Goal: Information Seeking & Learning: Check status

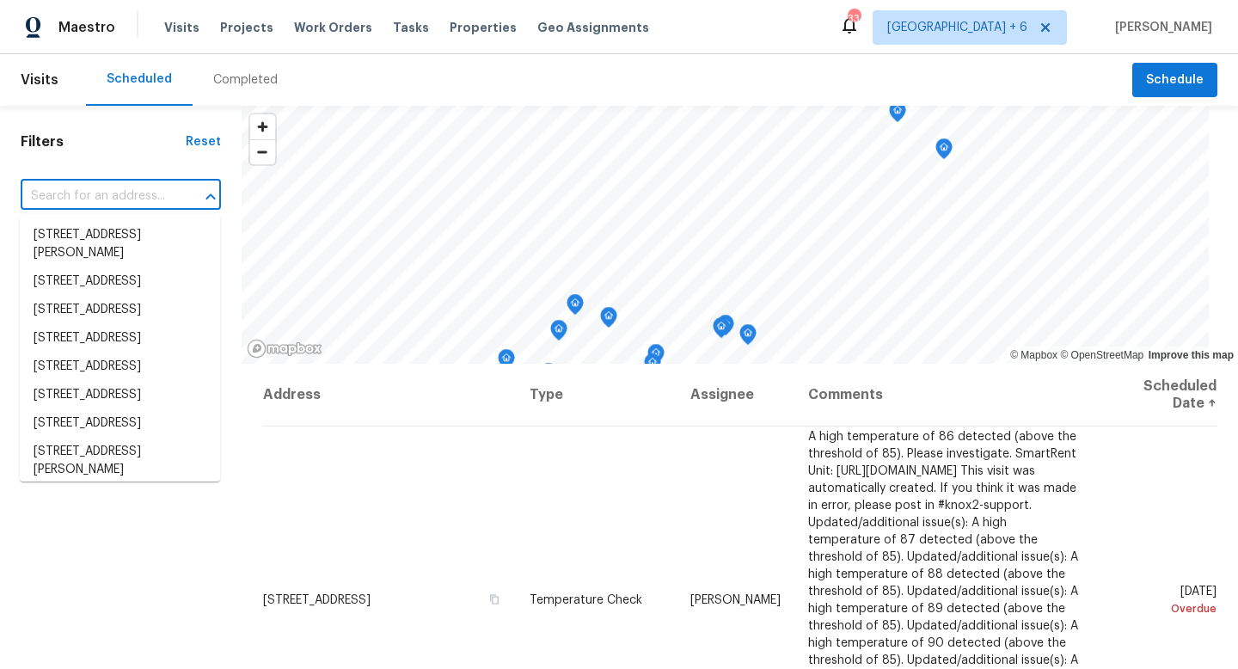
click at [153, 191] on input "text" at bounding box center [97, 196] width 152 height 27
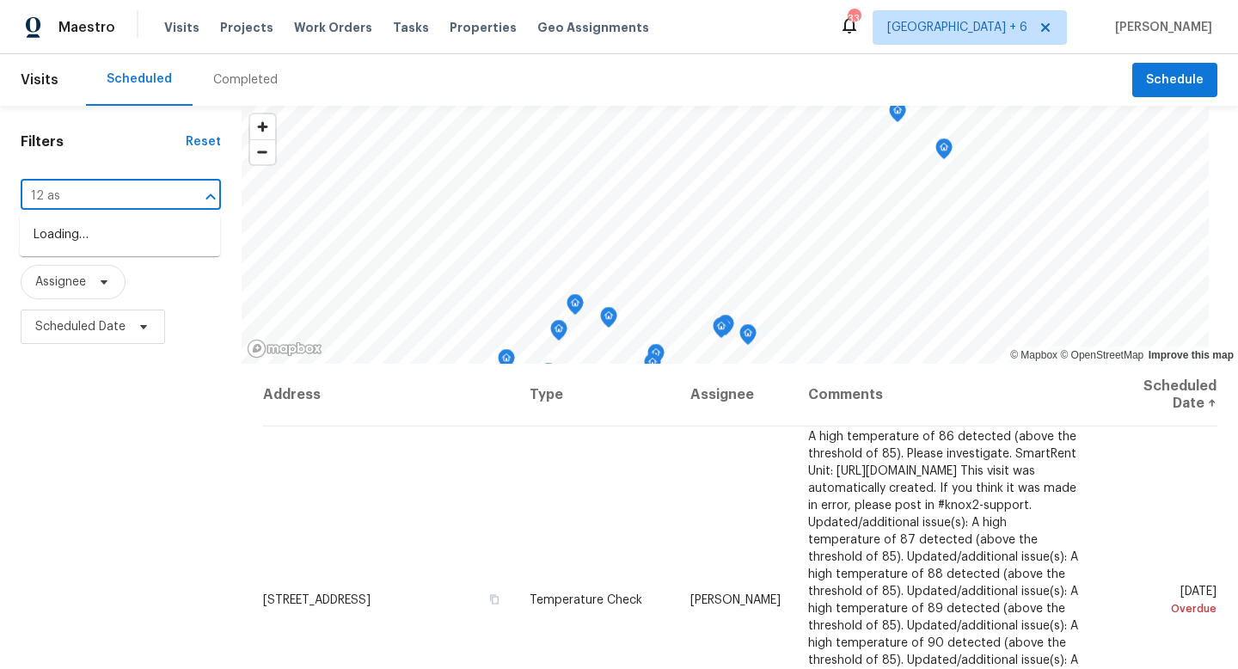
type input "12 ash"
click at [178, 245] on li "12 Ashby Rd, Bedford, MA 01730" at bounding box center [120, 244] width 200 height 46
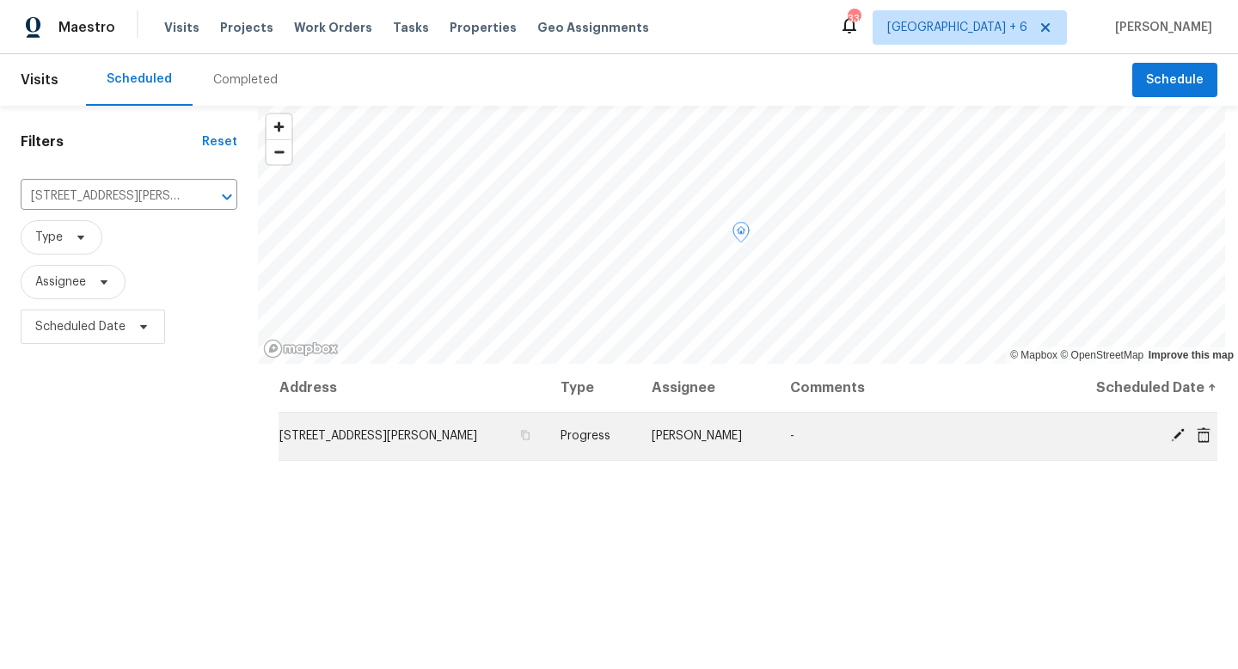
click at [368, 440] on span "12 Ashby Rd, Bedford, MA 01730" at bounding box center [378, 436] width 198 height 12
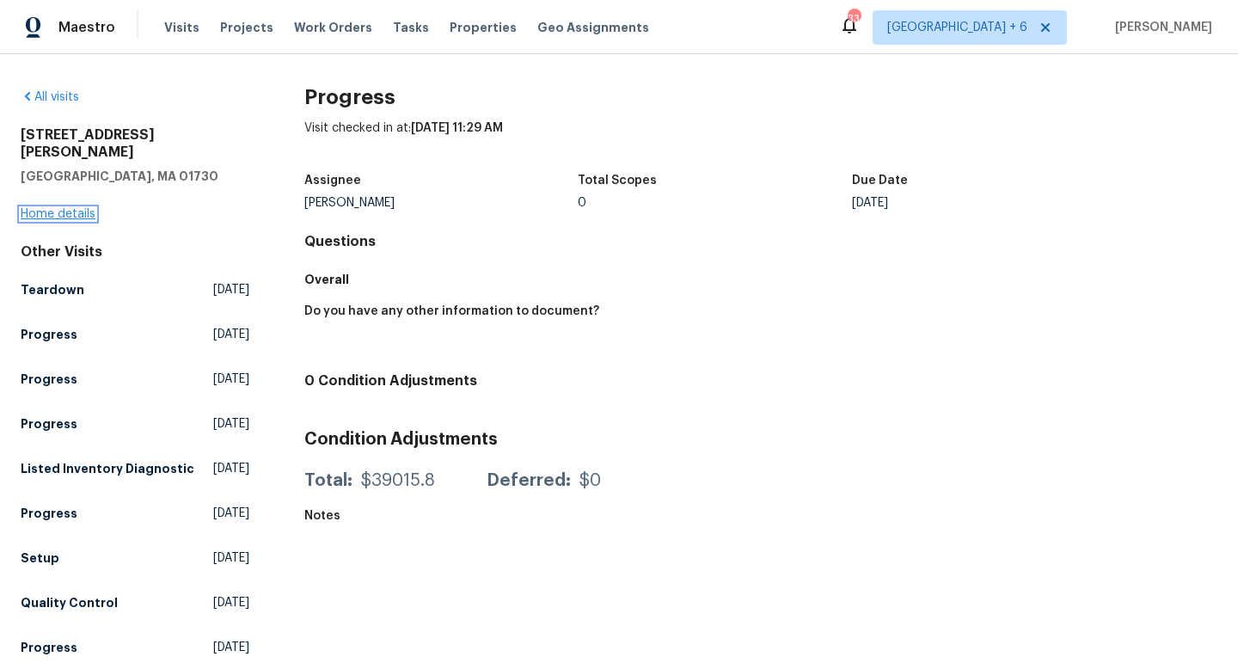
click at [35, 208] on link "Home details" at bounding box center [58, 214] width 75 height 12
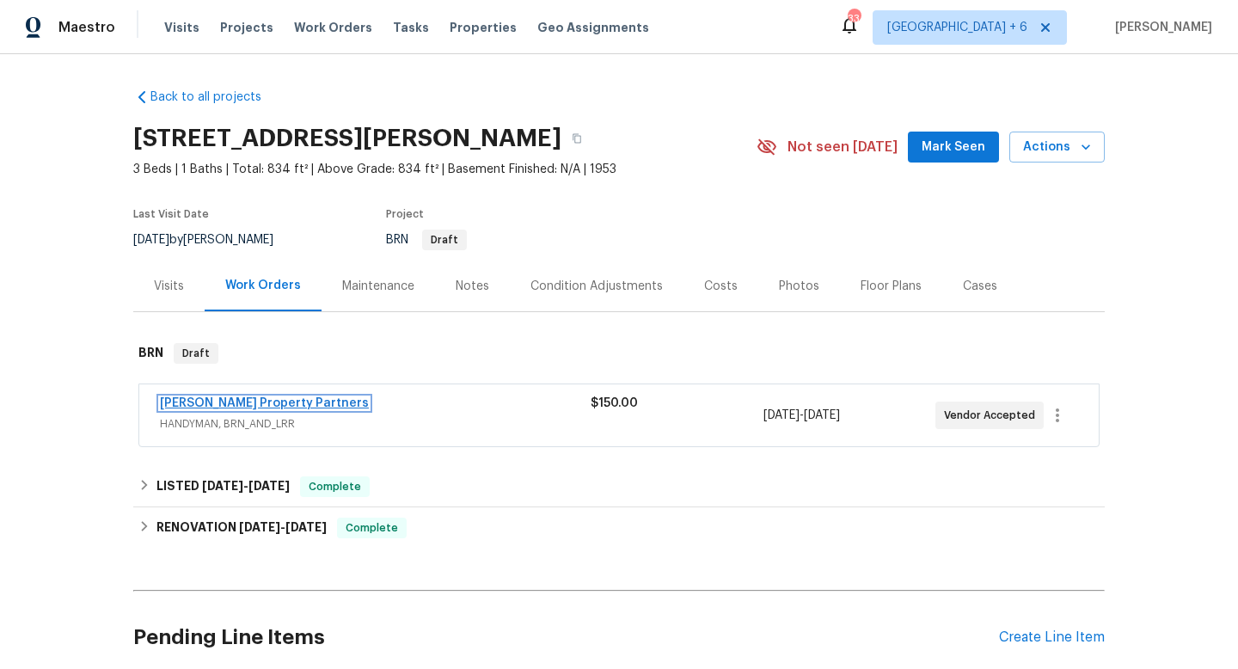
click at [240, 407] on link "Portillo Property Partners" at bounding box center [264, 403] width 209 height 12
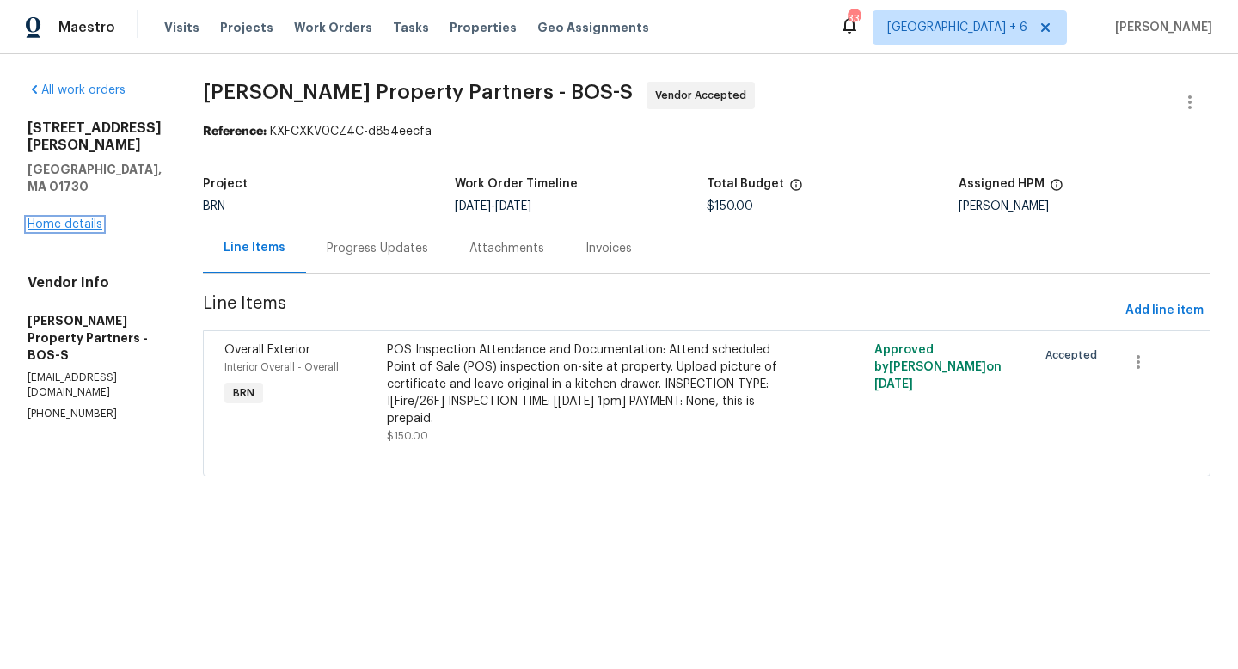
click at [62, 218] on link "Home details" at bounding box center [65, 224] width 75 height 12
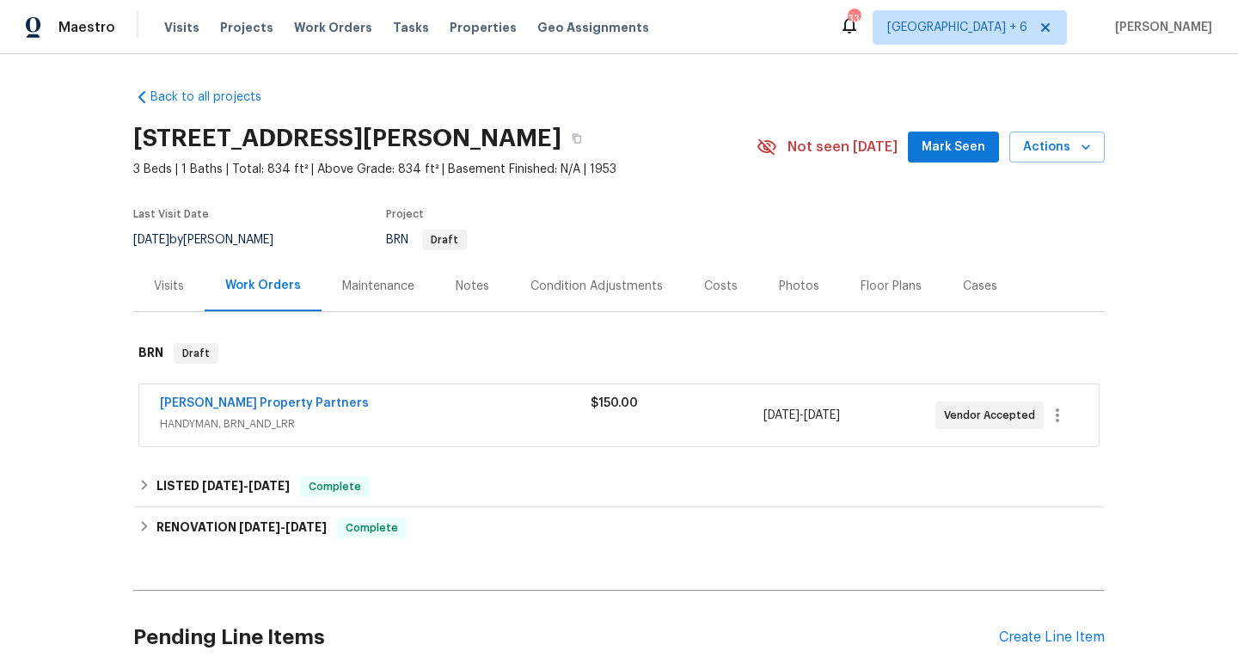
click at [168, 287] on div "Visits" at bounding box center [169, 286] width 30 height 17
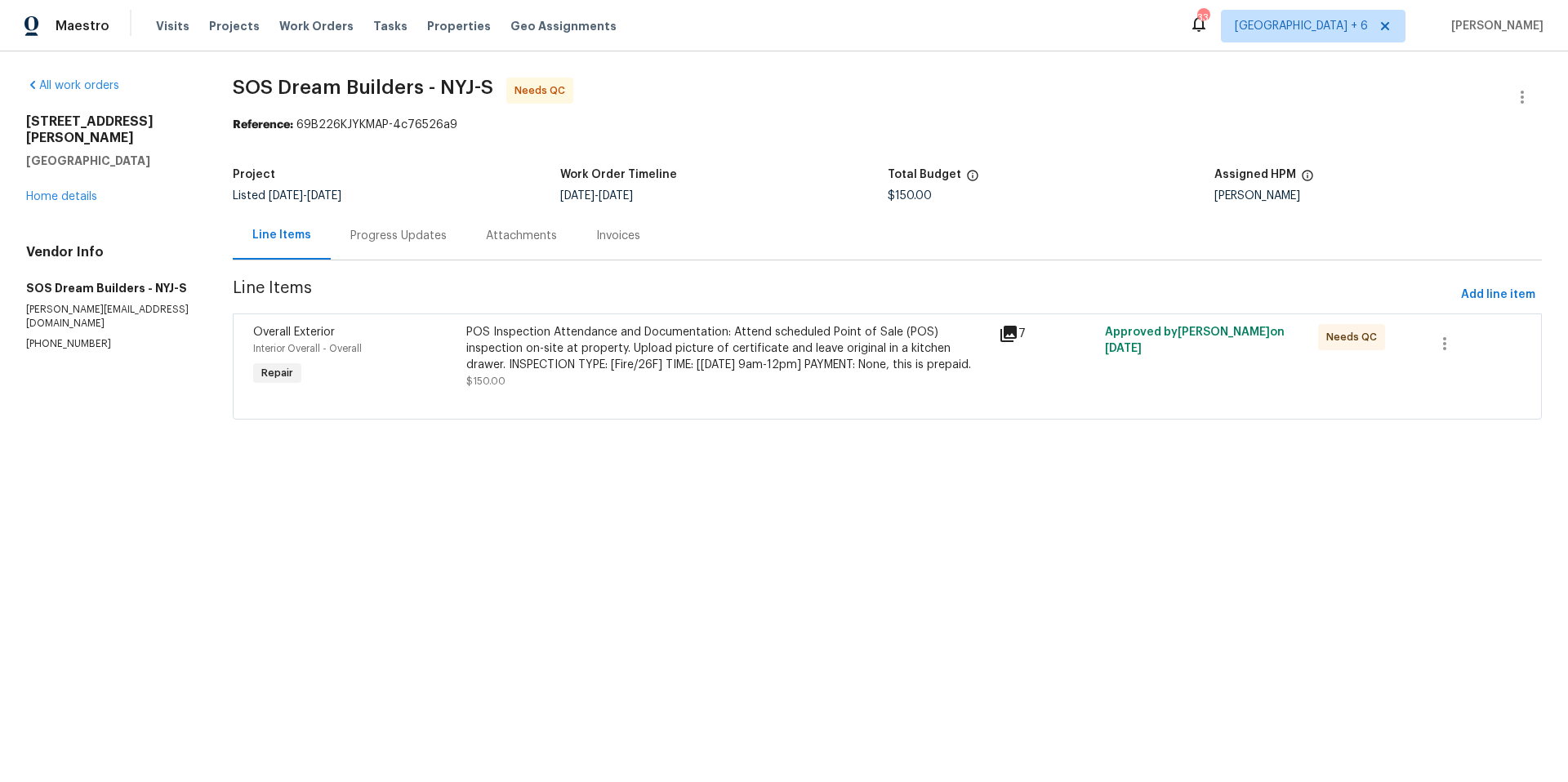
click at [381, 237] on div "Progress Updates" at bounding box center [398, 236] width 96 height 16
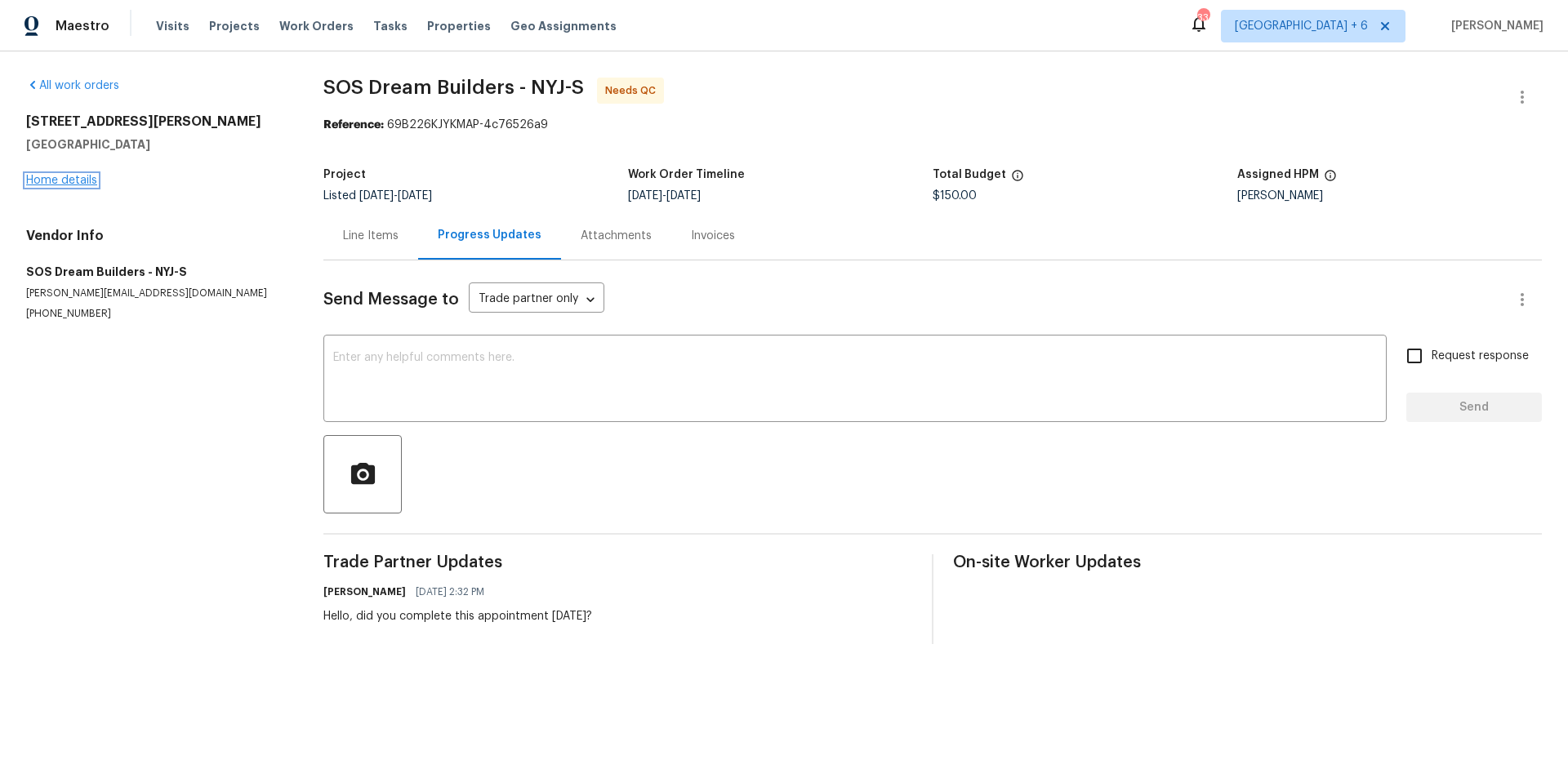
click at [75, 181] on link "Home details" at bounding box center [62, 181] width 71 height 11
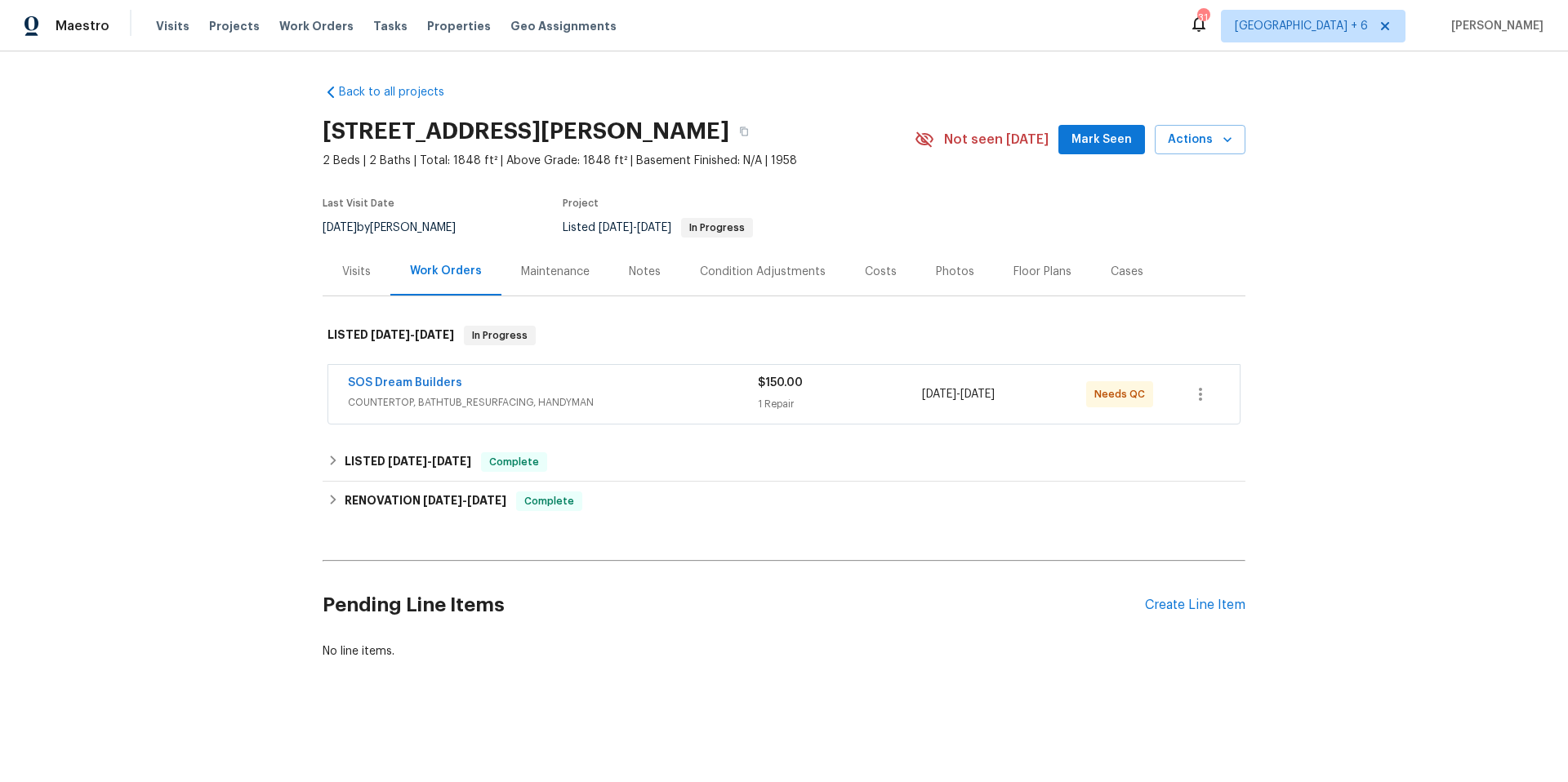
click at [347, 271] on div "Visits" at bounding box center [356, 272] width 29 height 16
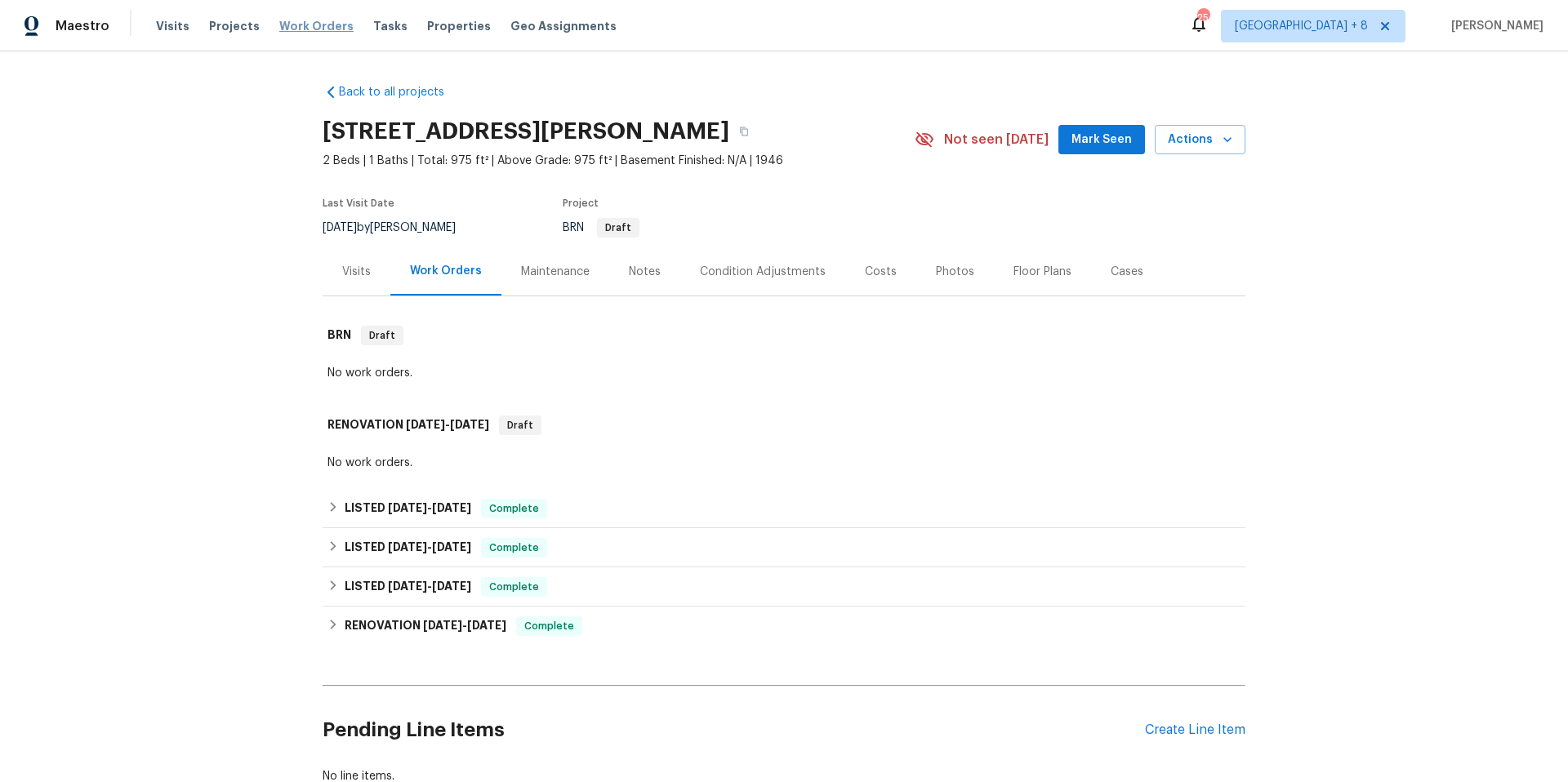
click at [322, 28] on span "Work Orders" at bounding box center [316, 26] width 74 height 16
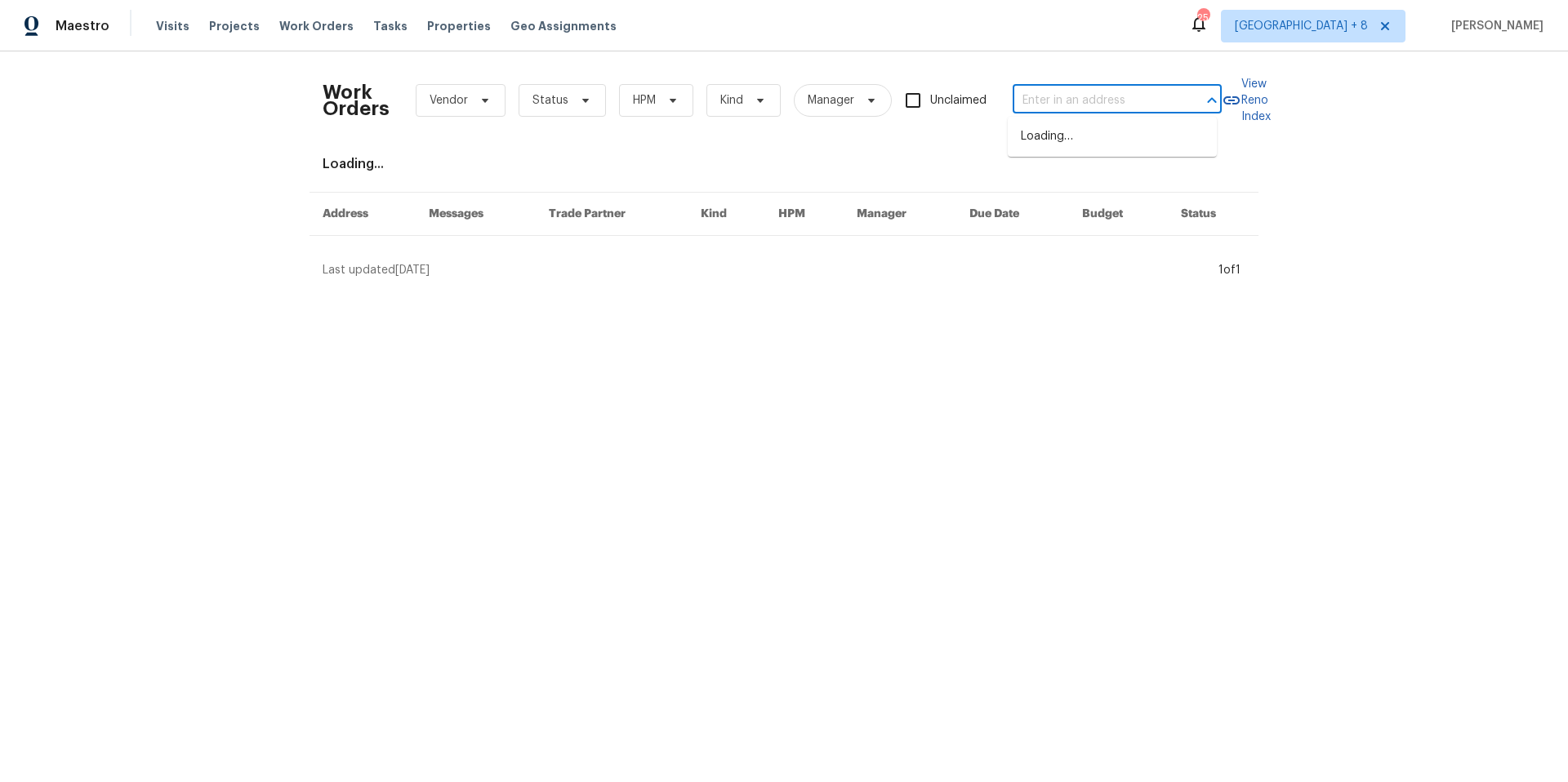
click at [1046, 105] on input "text" at bounding box center [1095, 101] width 163 height 26
paste input "[STREET_ADDRESS][PERSON_NAME][PERSON_NAME]"
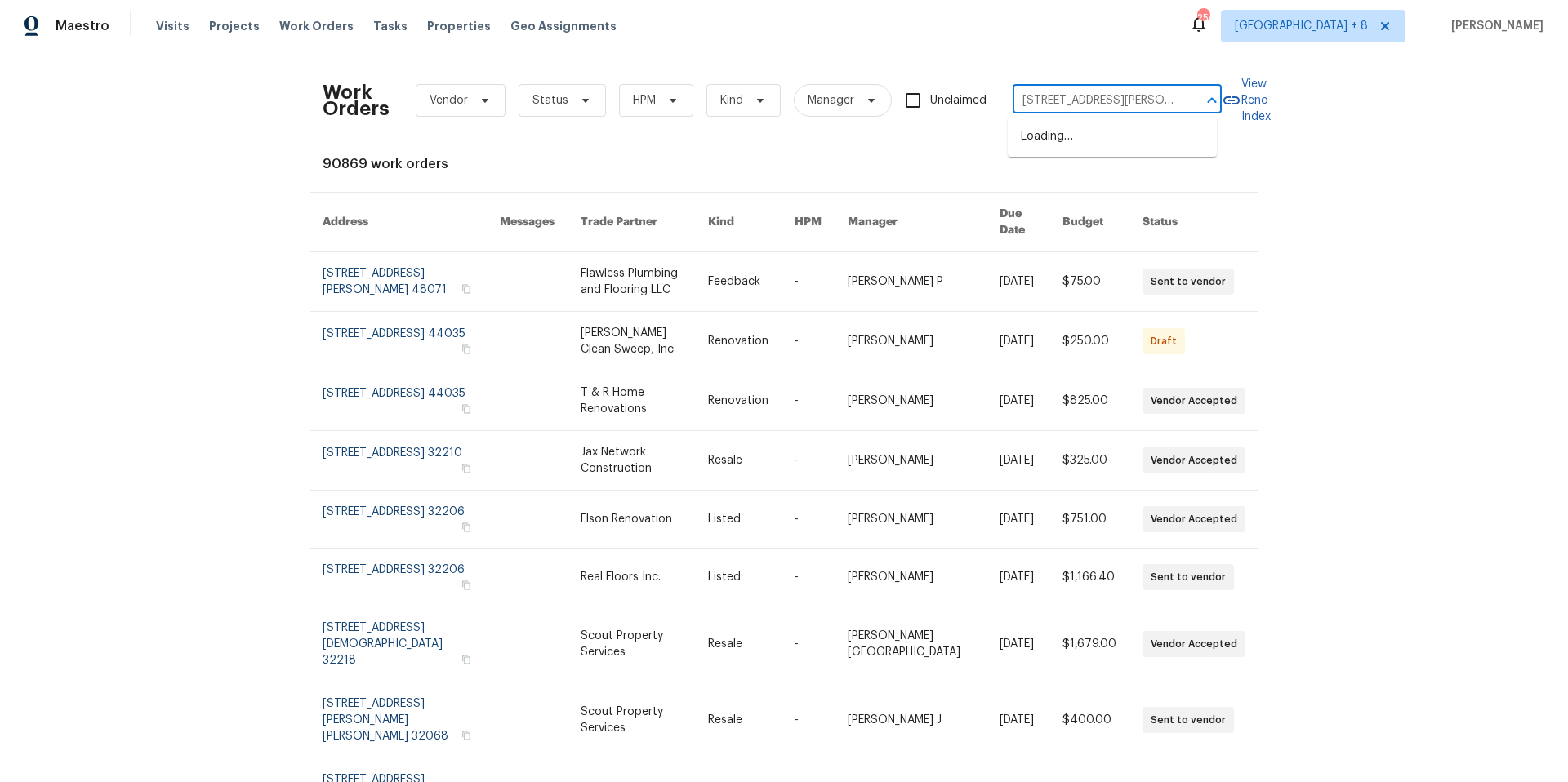
type input "[STREET_ADDRESS][PERSON_NAME][PERSON_NAME]"
click at [1058, 135] on li "[STREET_ADDRESS][PERSON_NAME][PERSON_NAME]" at bounding box center [1113, 145] width 209 height 44
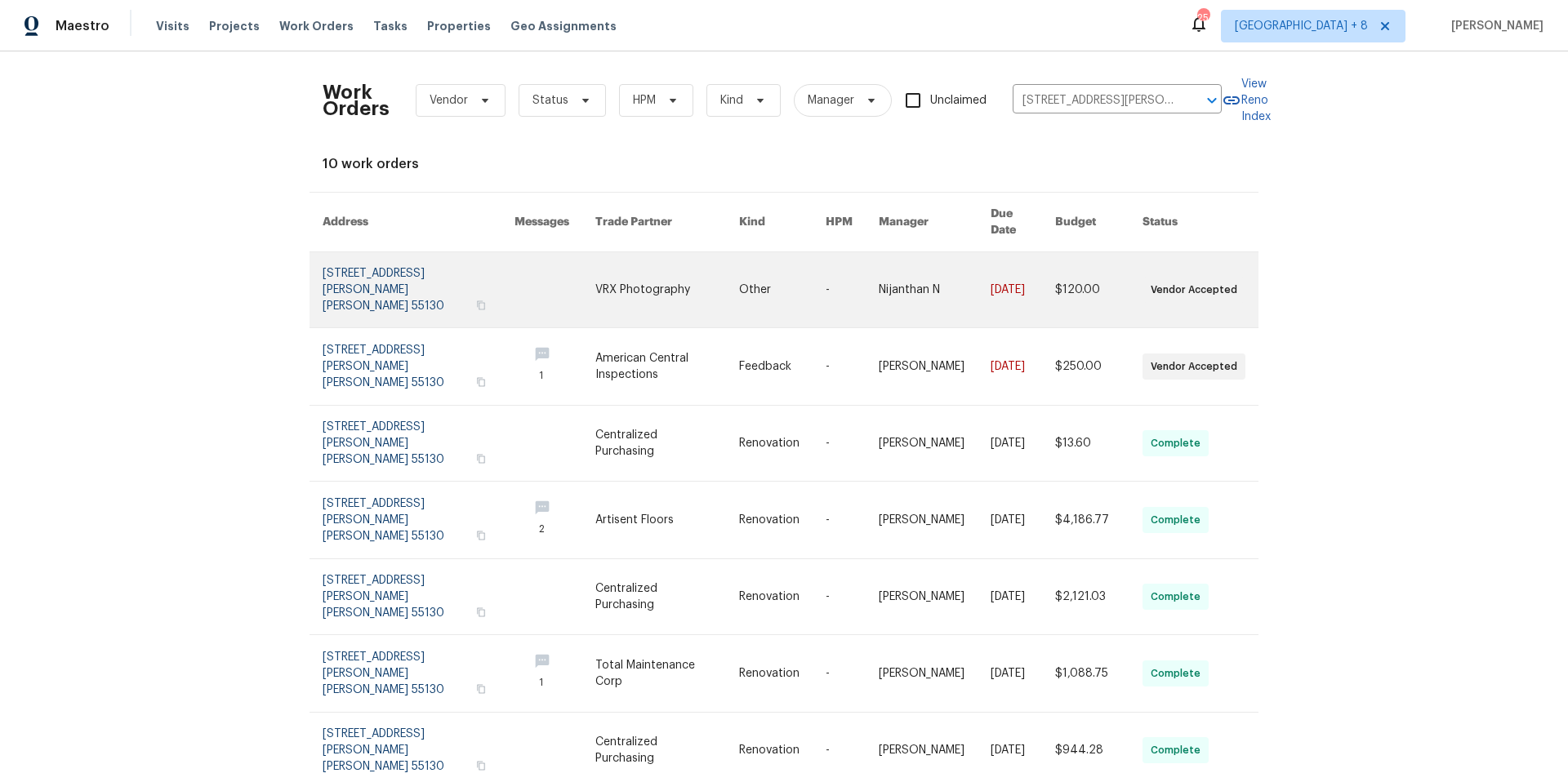
click at [351, 268] on link at bounding box center [419, 290] width 192 height 75
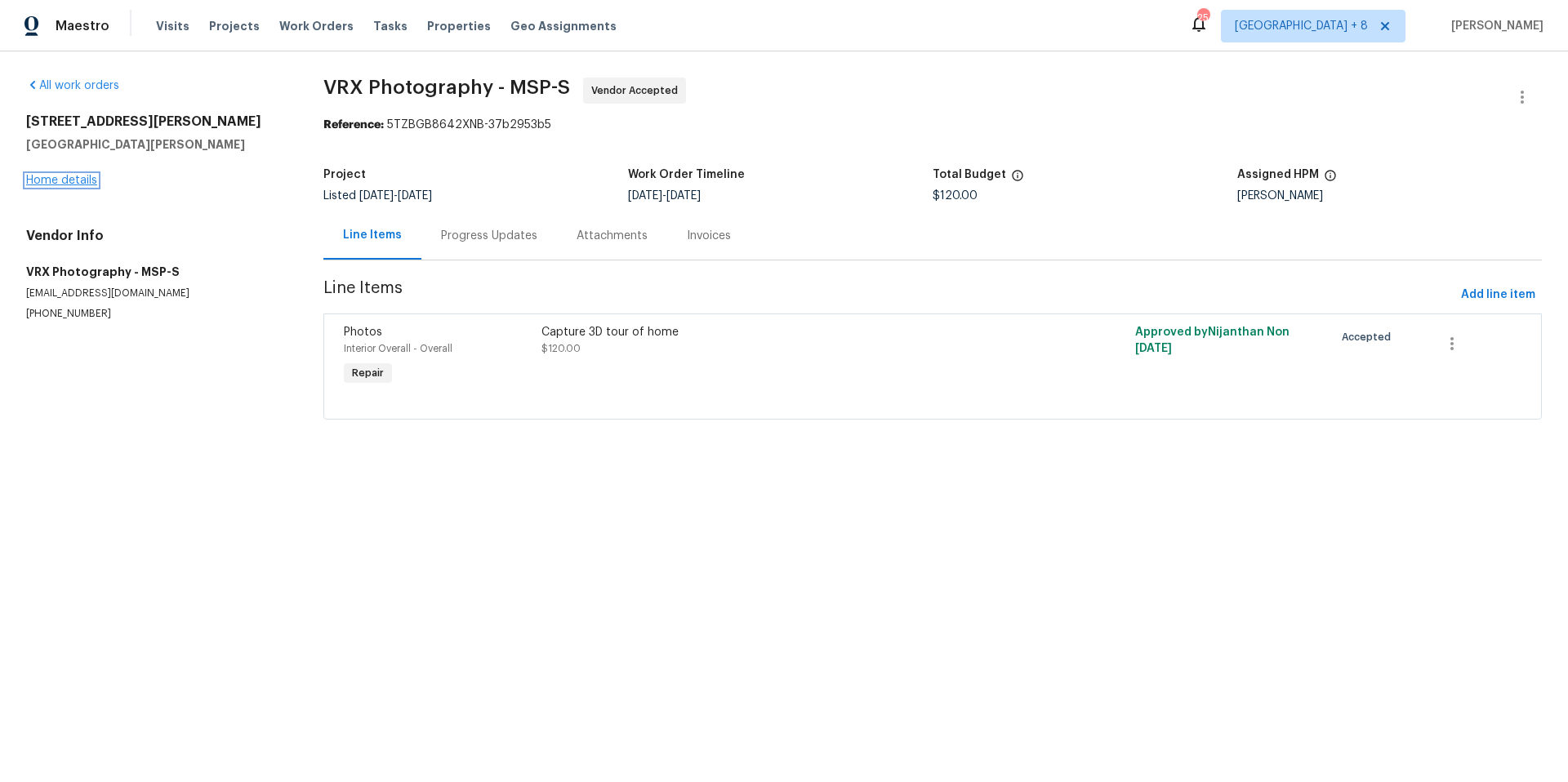
click at [57, 179] on link "Home details" at bounding box center [62, 181] width 71 height 11
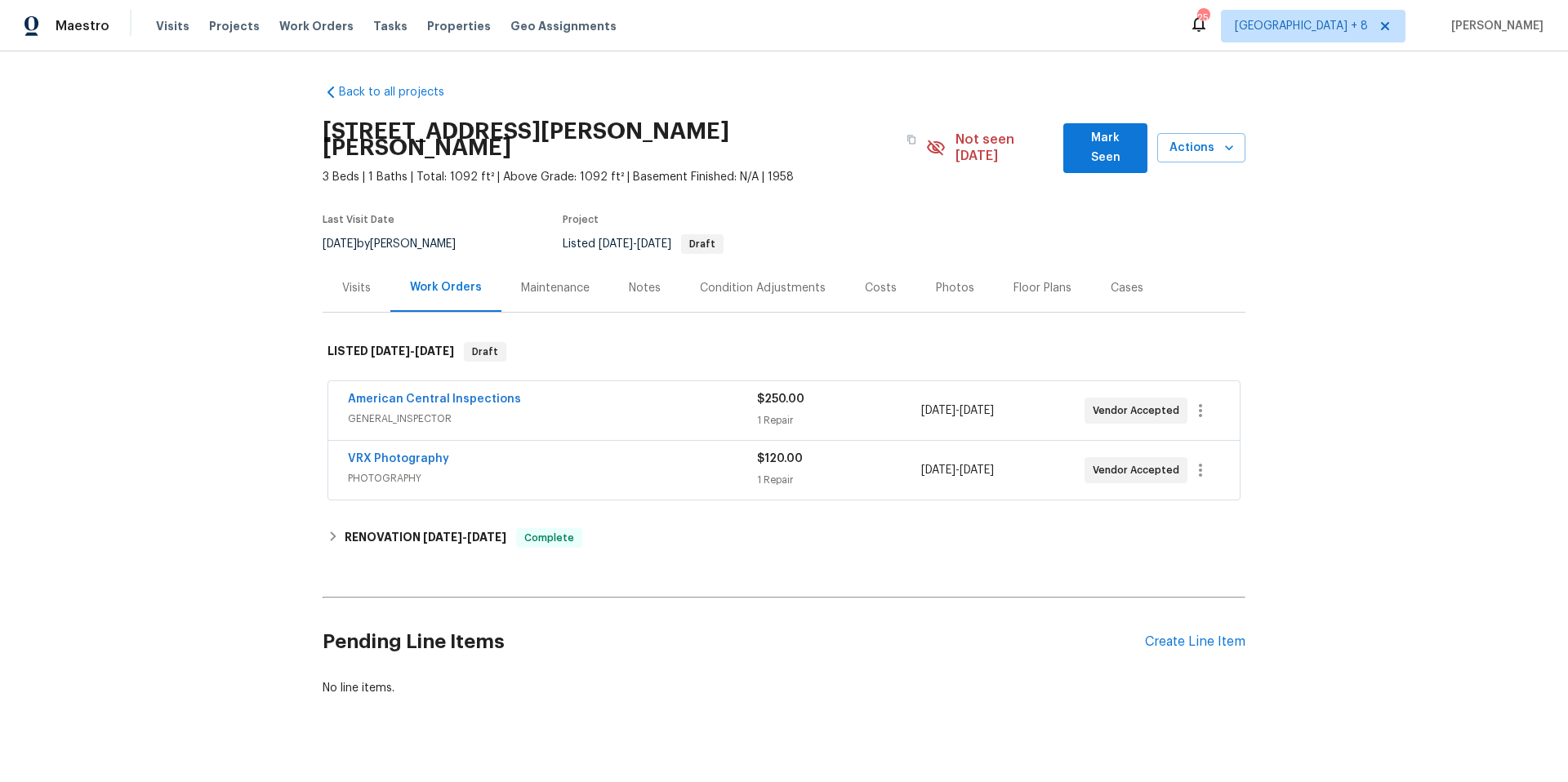
click at [573, 391] on div "American Central Inspections" at bounding box center [552, 401] width 410 height 20
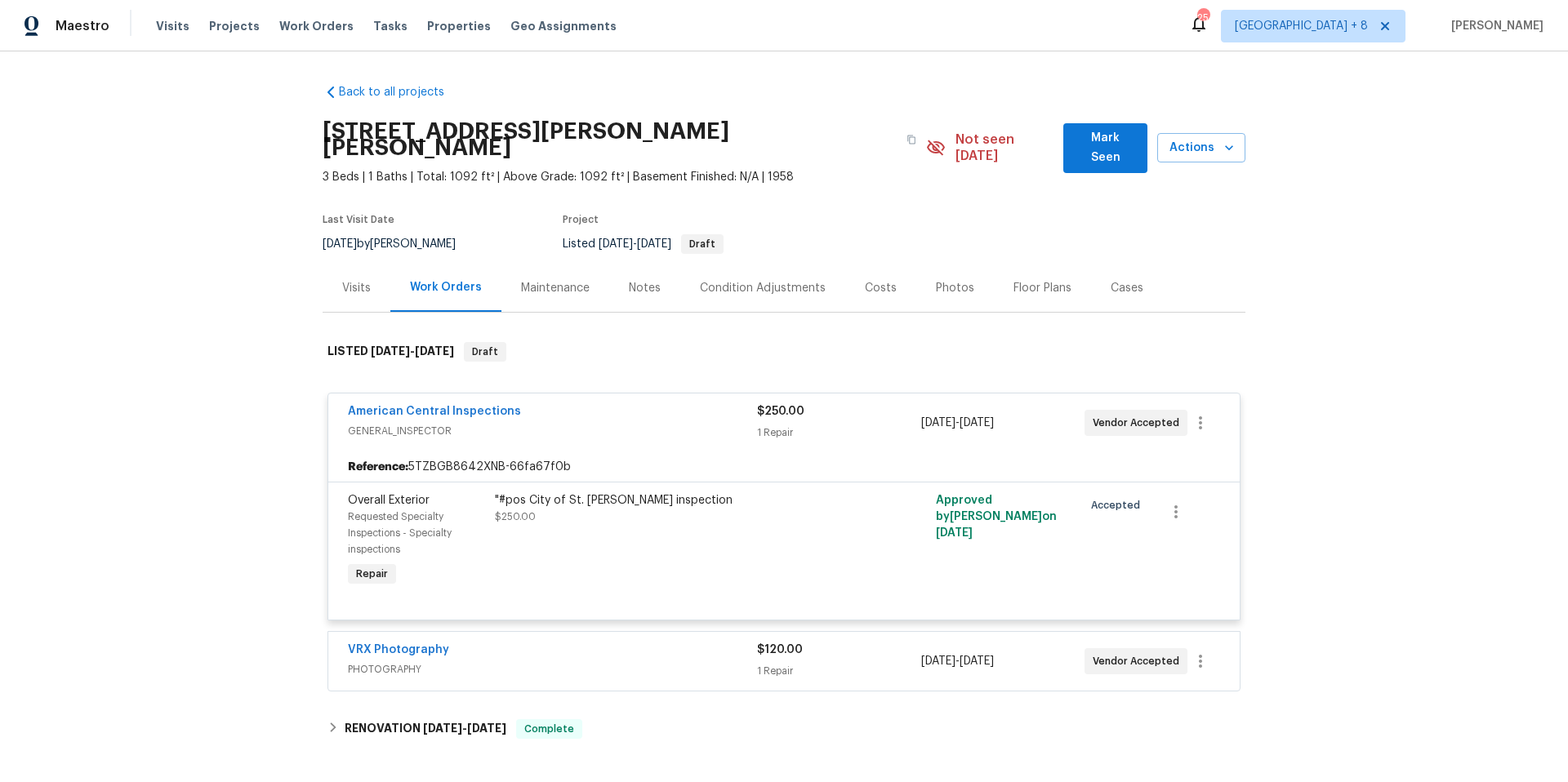
click at [541, 492] on div ""#pos City of St. [PERSON_NAME] inspection" at bounding box center [674, 500] width 357 height 16
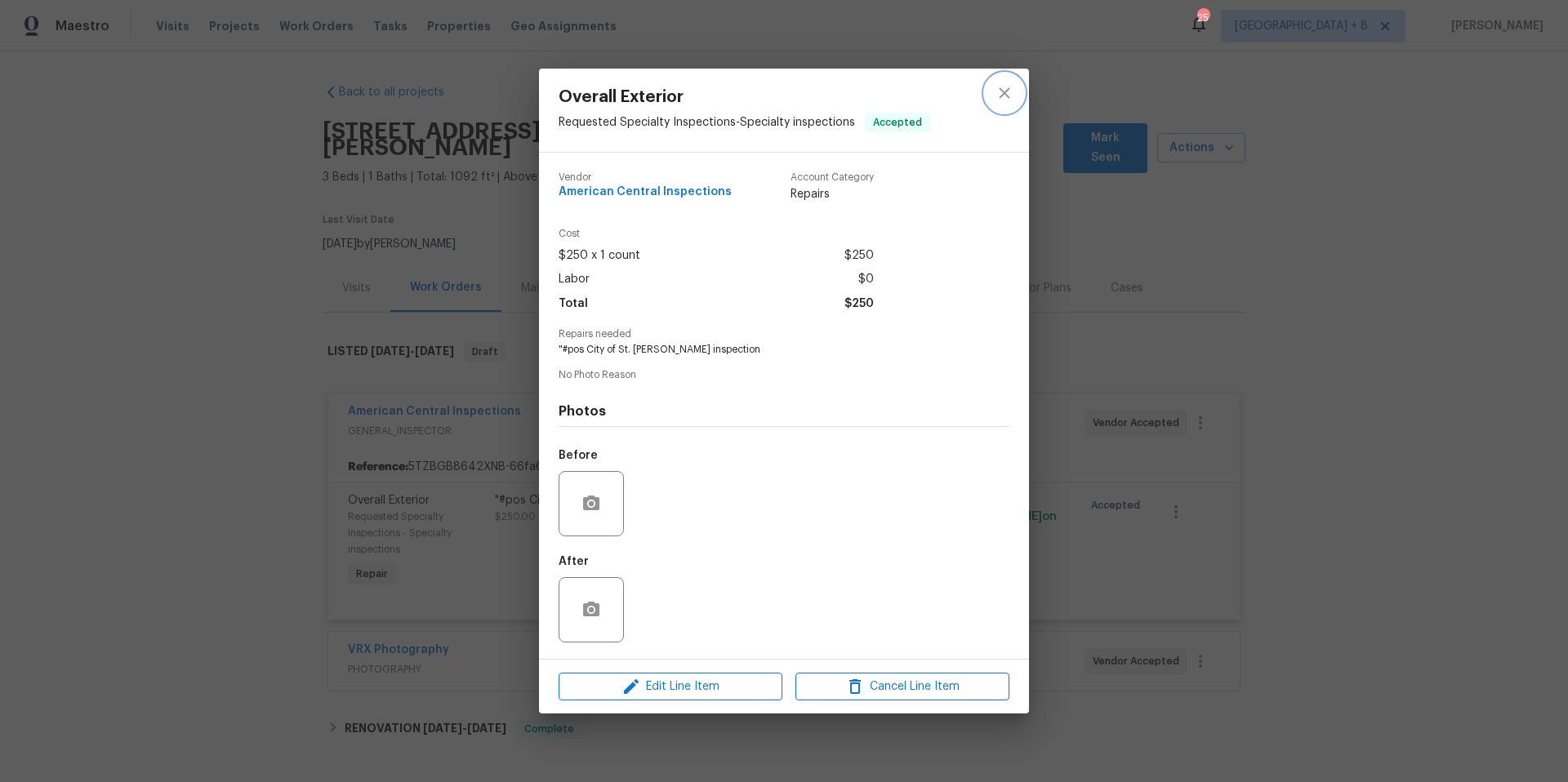
click at [1004, 98] on icon "close" at bounding box center [1004, 93] width 20 height 20
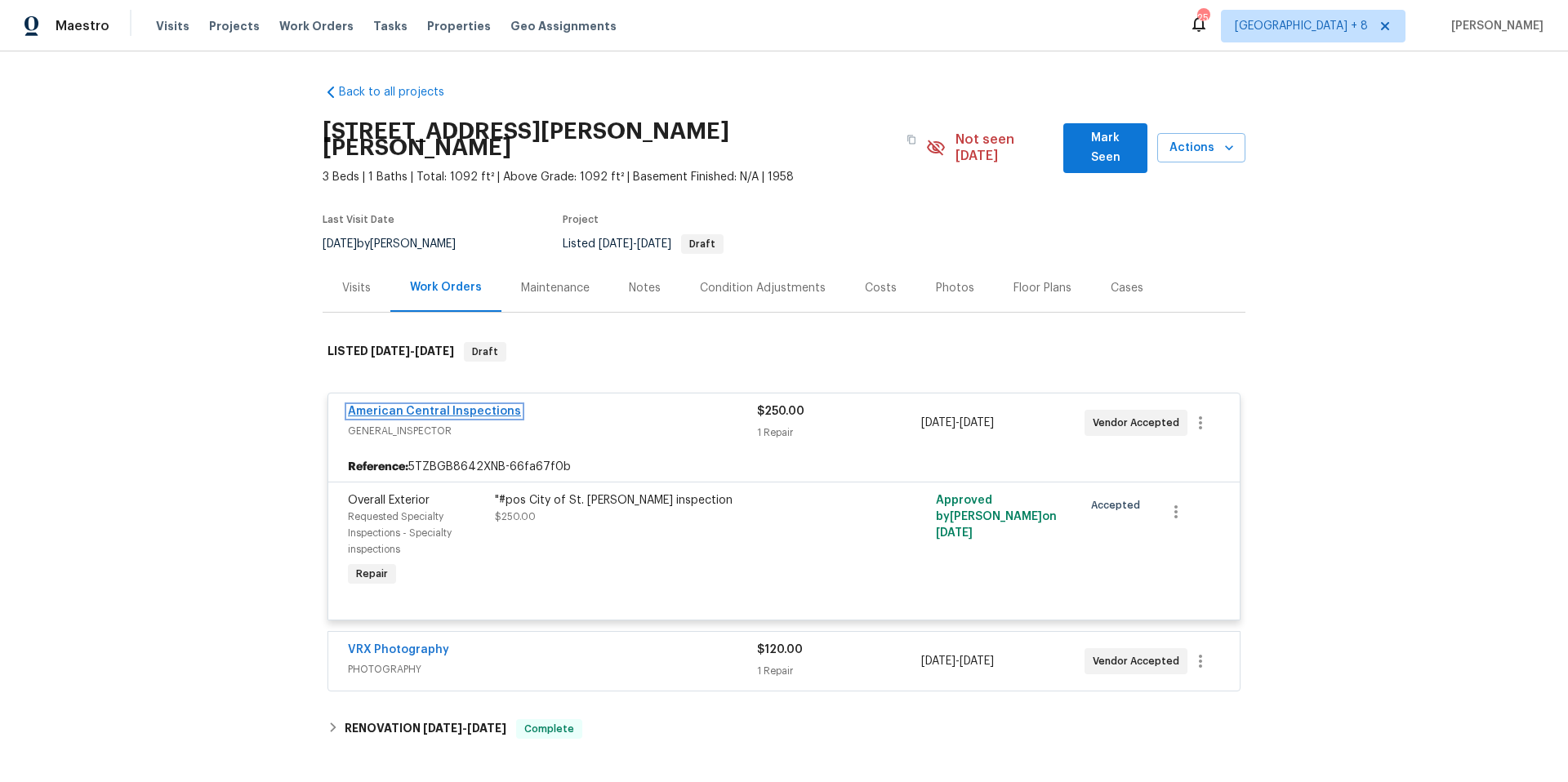
click at [451, 406] on link "American Central Inspections" at bounding box center [434, 411] width 173 height 11
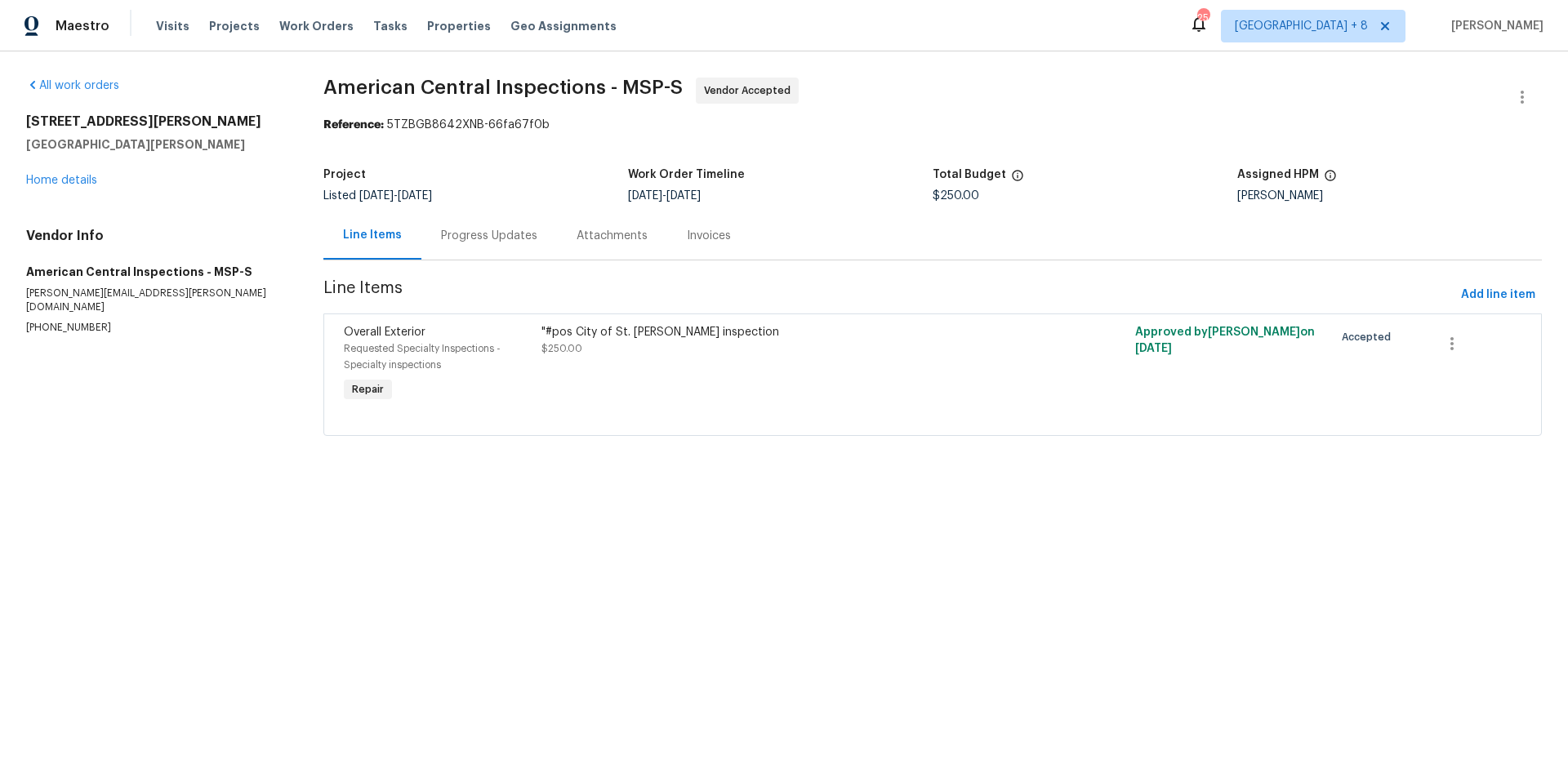
click at [486, 243] on div "Progress Updates" at bounding box center [488, 236] width 96 height 16
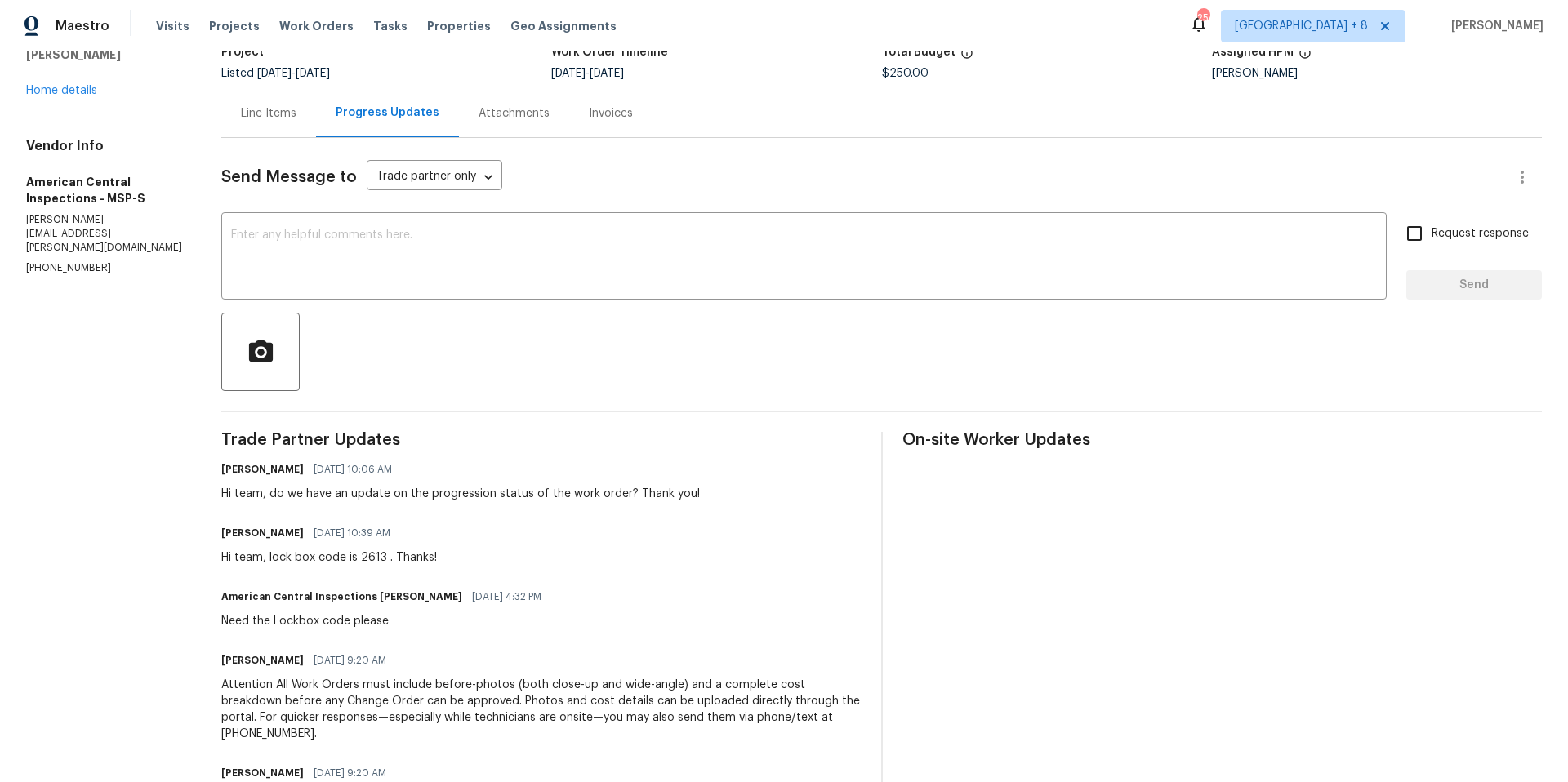
scroll to position [119, 0]
